Goal: Transaction & Acquisition: Purchase product/service

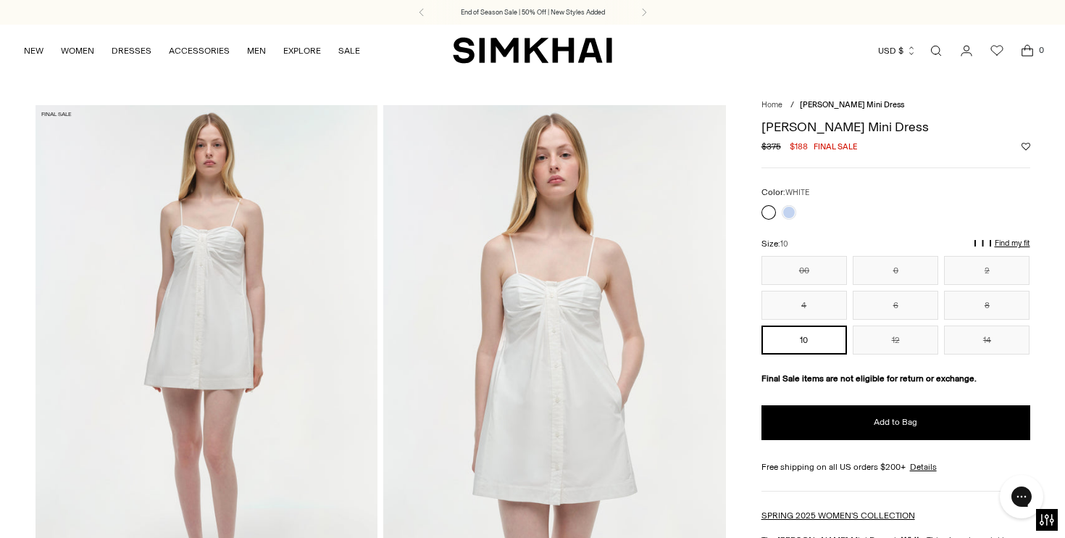
click at [809, 247] on div "Size: 10" at bounding box center [896, 244] width 269 height 14
click at [807, 267] on button "00" at bounding box center [804, 270] width 85 height 29
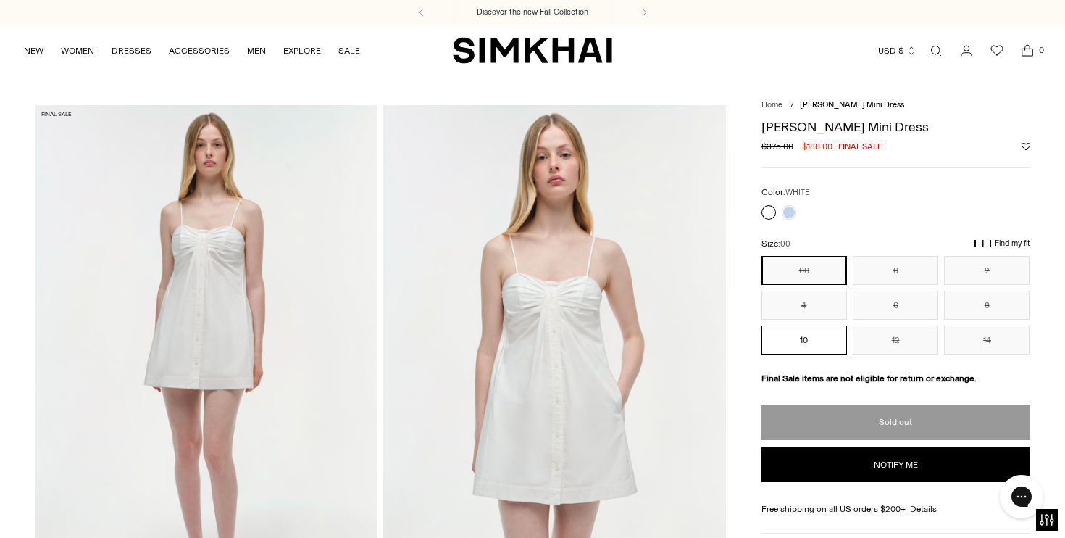
click at [795, 346] on button "10" at bounding box center [804, 339] width 85 height 29
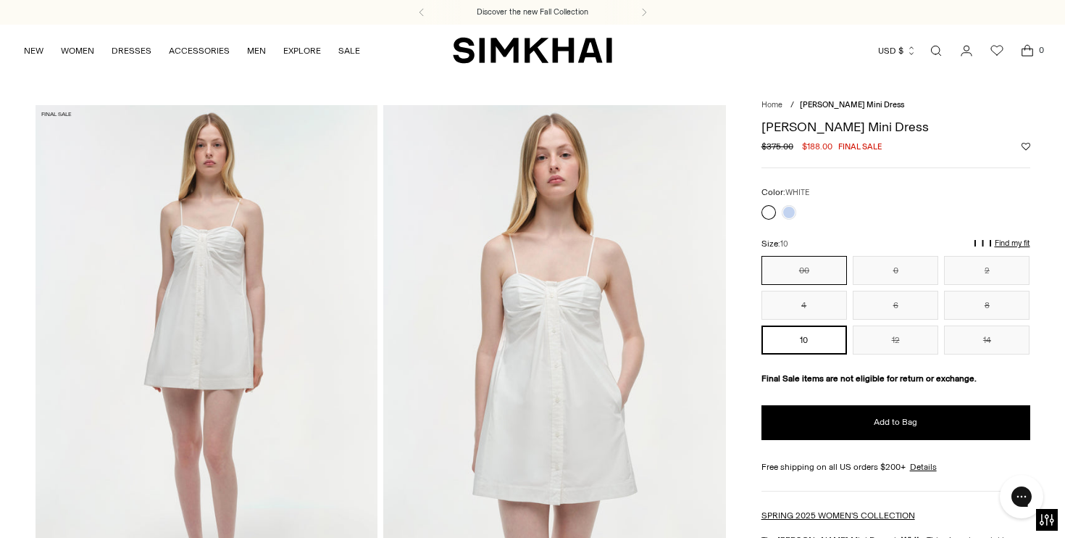
click at [821, 275] on button "00" at bounding box center [804, 270] width 85 height 29
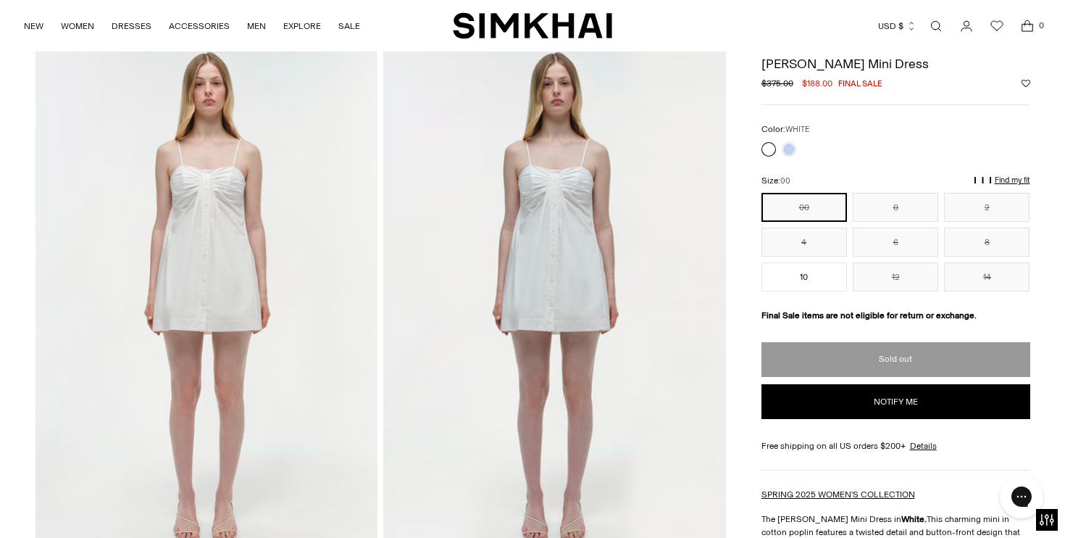
scroll to position [1100, 0]
